Goal: Task Accomplishment & Management: Use online tool/utility

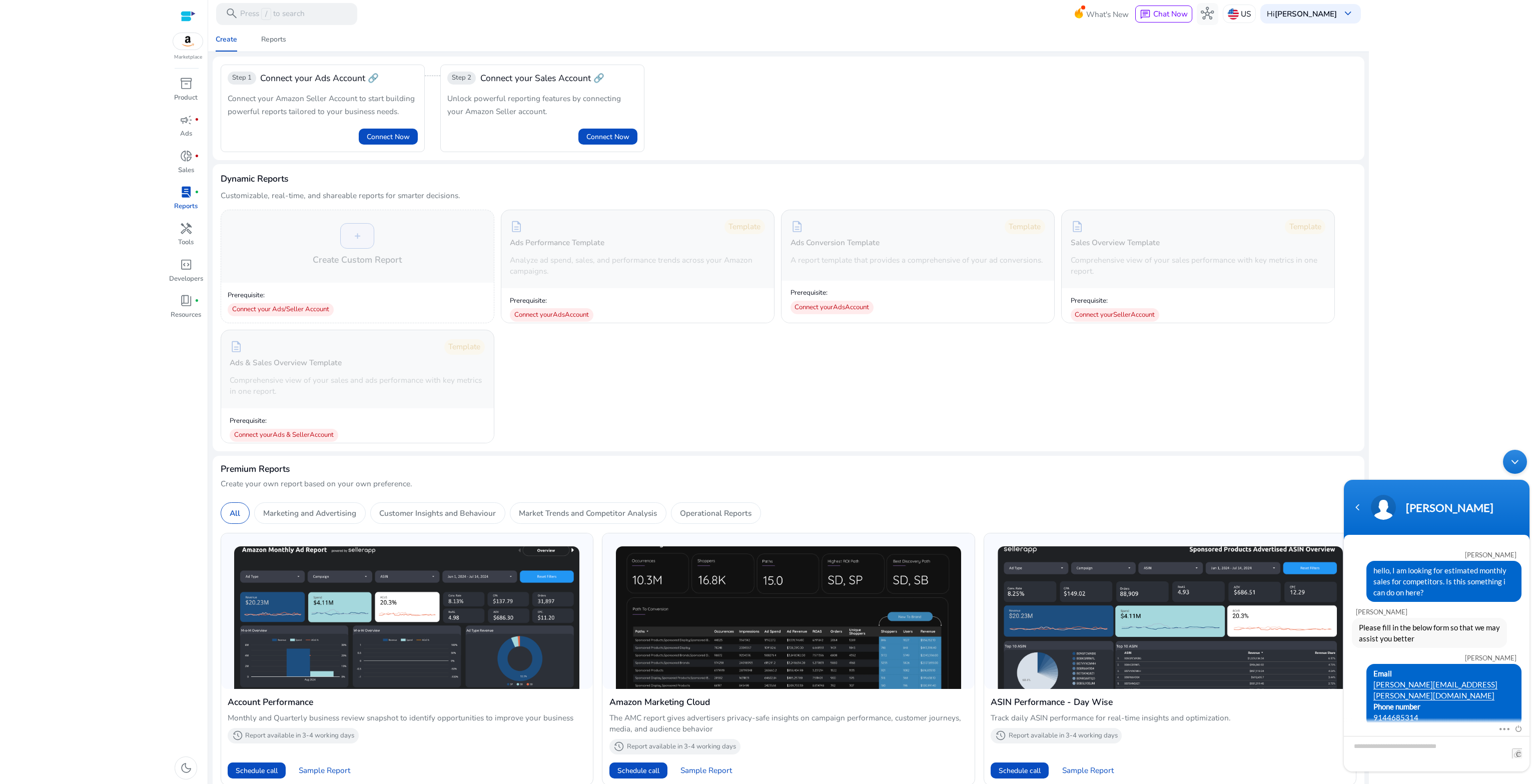
scroll to position [476, 0]
